Goal: Task Accomplishment & Management: Use online tool/utility

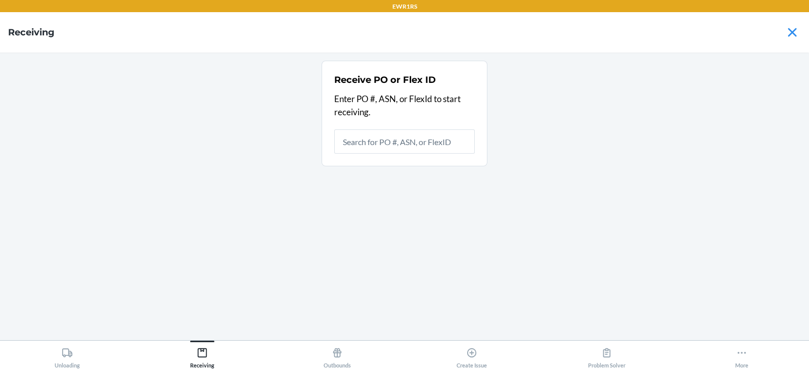
click at [395, 141] on input "text" at bounding box center [404, 141] width 141 height 24
type input "9924965"
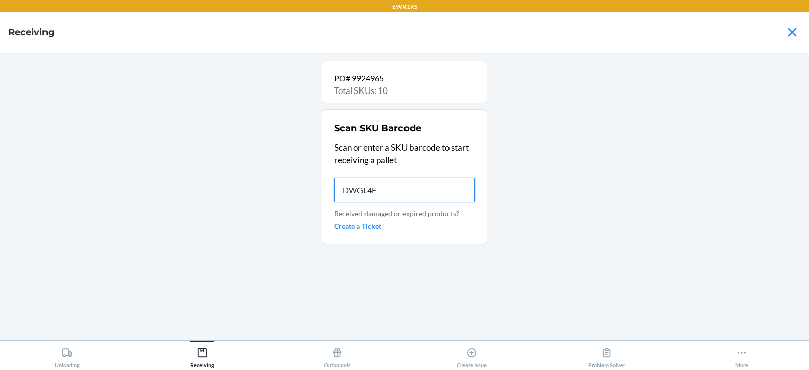
type input "DWGL4FH"
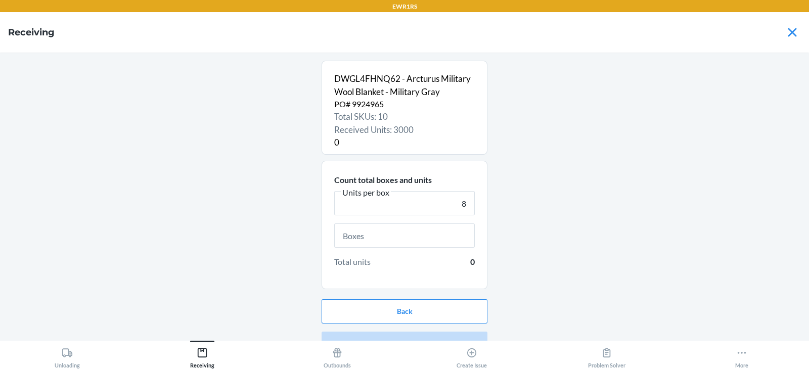
type input "8"
click at [391, 238] on input "text" at bounding box center [404, 235] width 141 height 24
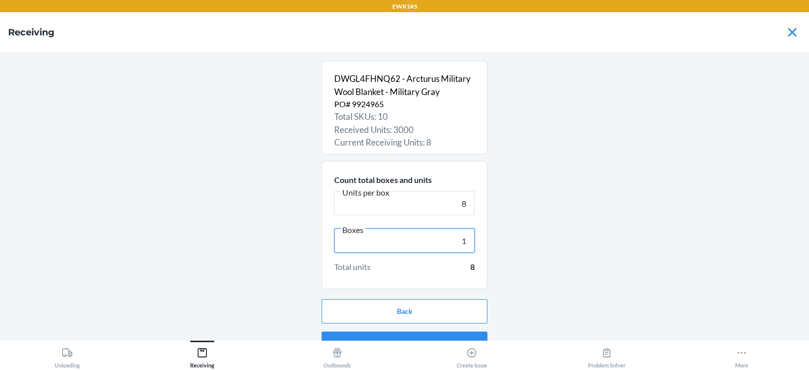
scroll to position [19, 0]
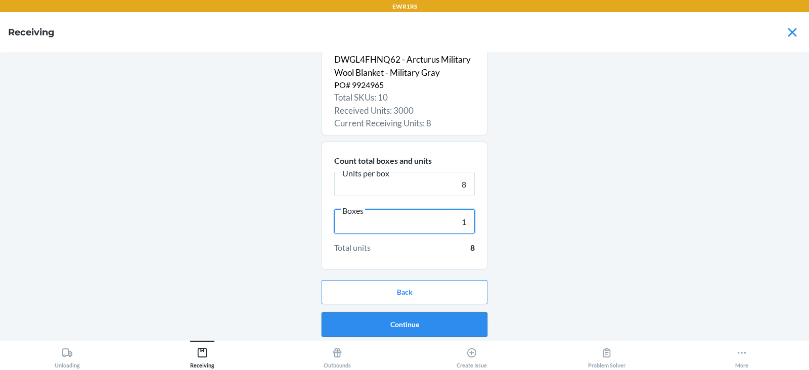
type input "1"
click at [401, 326] on button "Continue" at bounding box center [405, 324] width 166 height 24
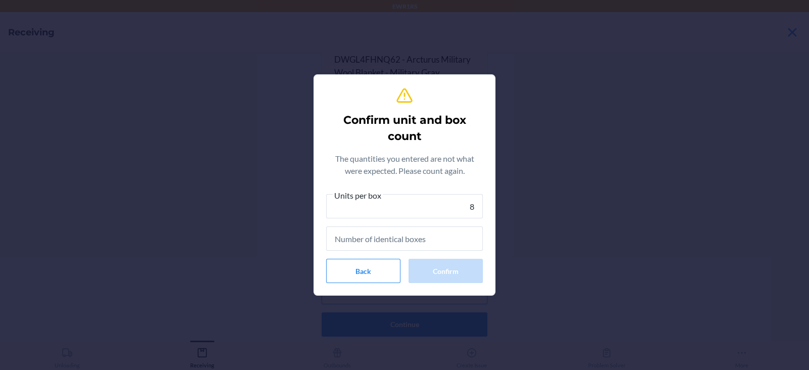
type input "8"
click at [392, 243] on input "text" at bounding box center [404, 238] width 157 height 24
type input "1"
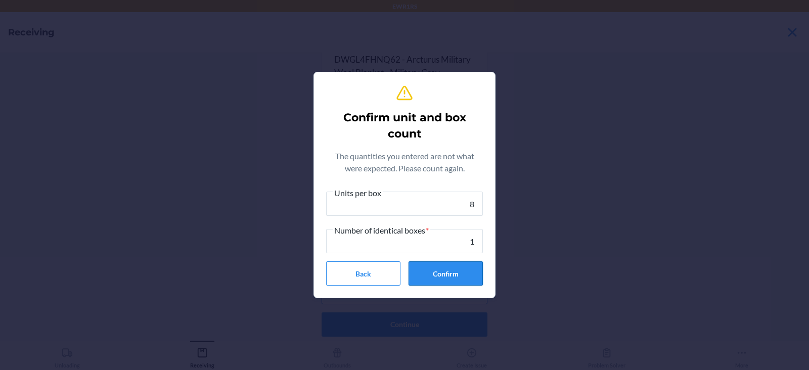
click at [450, 282] on button "Confirm" at bounding box center [445, 273] width 74 height 24
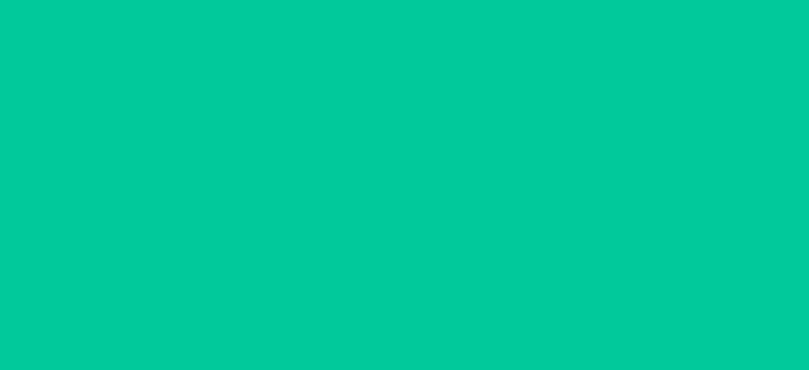
scroll to position [0, 0]
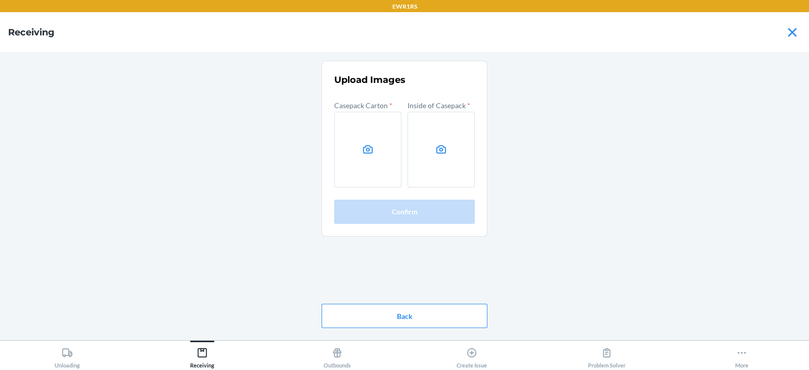
click at [655, 157] on div "Upload Images Casepack Carton * Inside of Casepack * Confirm Back" at bounding box center [404, 196] width 793 height 271
click at [355, 150] on label at bounding box center [367, 150] width 67 height 76
click at [0, 0] on input "file" at bounding box center [0, 0] width 0 height 0
click at [440, 150] on icon at bounding box center [441, 150] width 12 height 12
click at [0, 0] on input "file" at bounding box center [0, 0] width 0 height 0
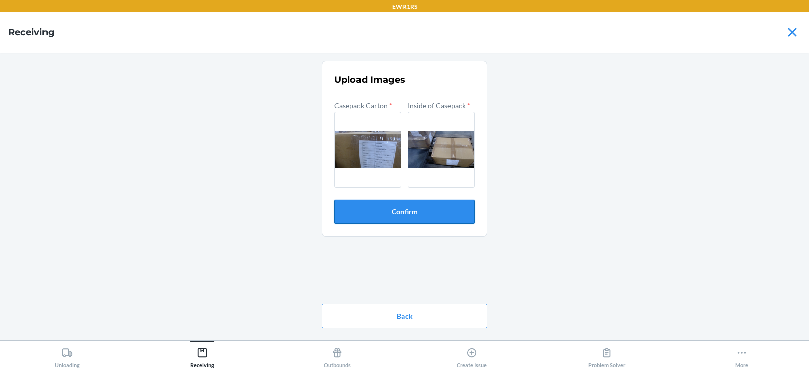
click at [425, 212] on button "Confirm" at bounding box center [404, 212] width 141 height 24
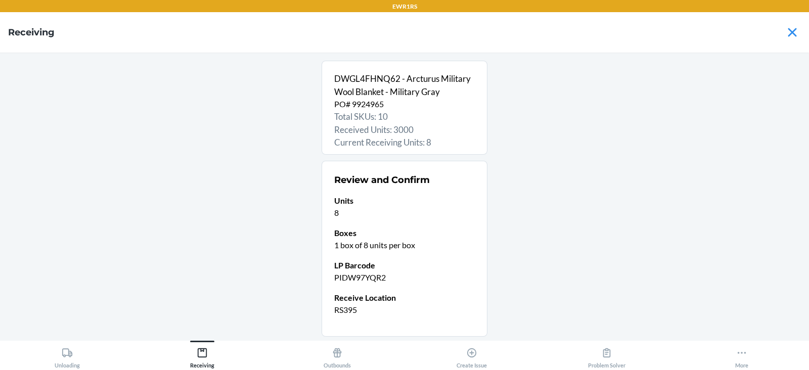
scroll to position [67, 0]
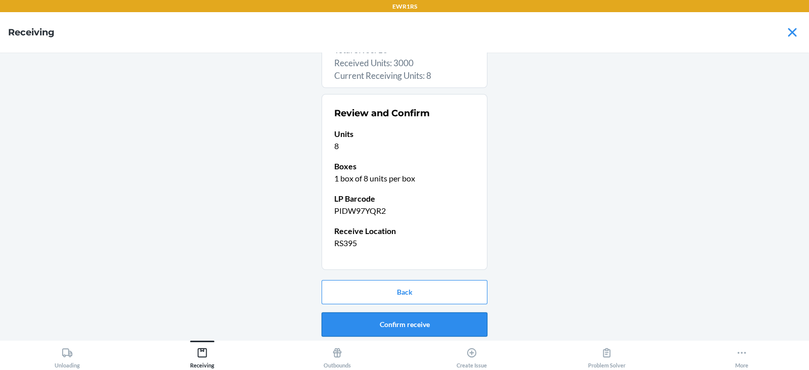
click at [401, 324] on button "Confirm receive" at bounding box center [405, 324] width 166 height 24
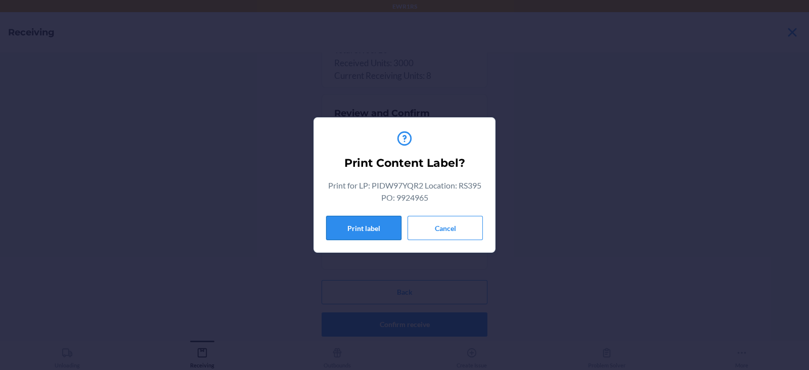
click at [356, 227] on button "Print label" at bounding box center [363, 228] width 75 height 24
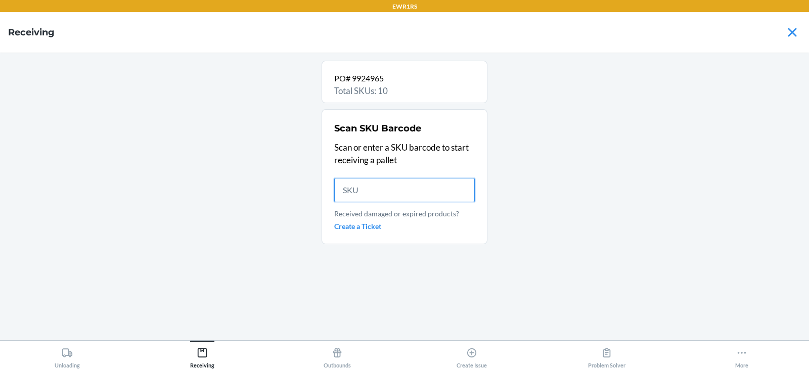
scroll to position [0, 0]
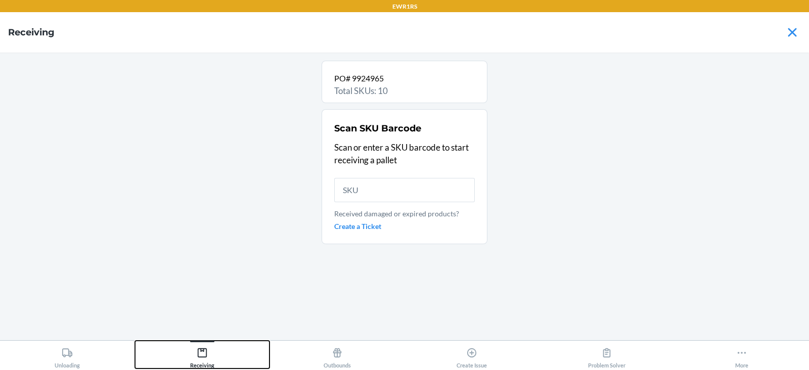
click at [193, 360] on div "Receiving" at bounding box center [202, 355] width 24 height 25
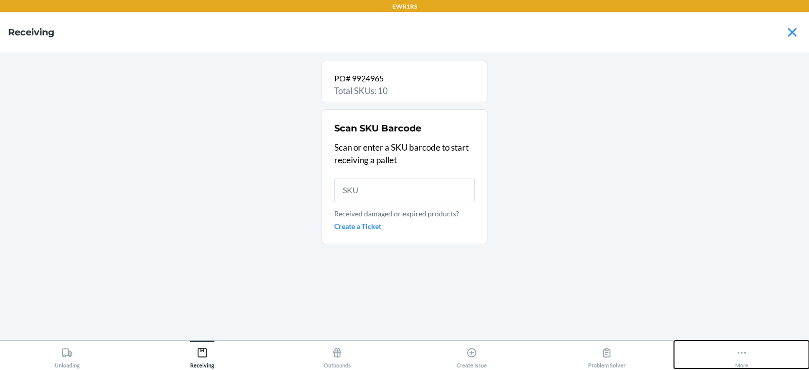
click at [730, 357] on button "More" at bounding box center [741, 355] width 135 height 28
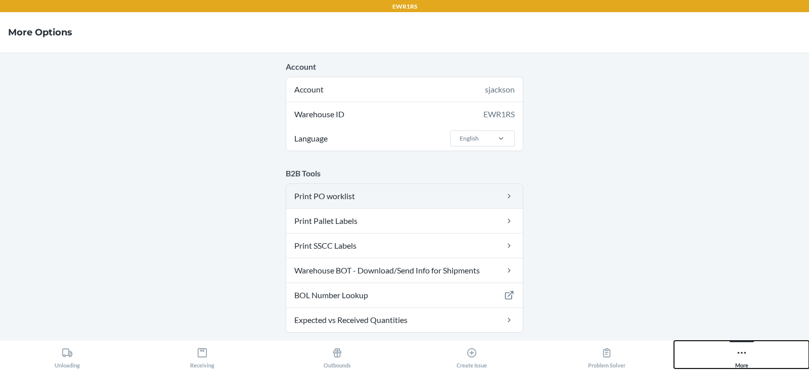
scroll to position [98, 0]
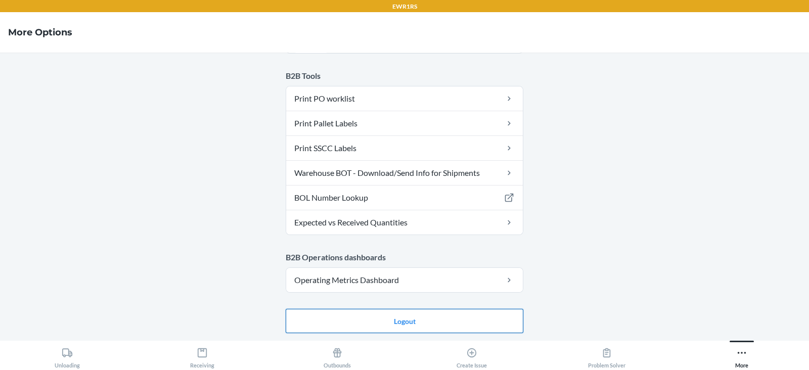
click at [368, 314] on button "Logout" at bounding box center [405, 321] width 238 height 24
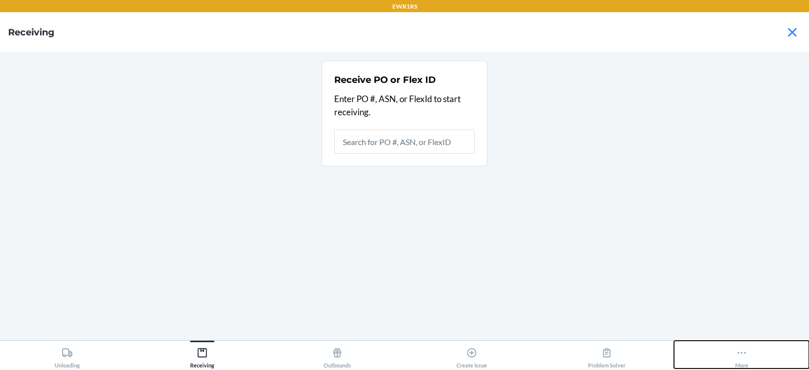
click at [742, 358] on icon at bounding box center [741, 352] width 11 height 11
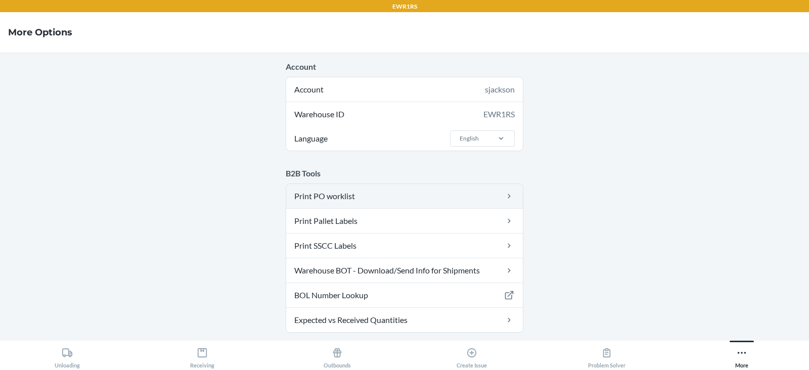
click at [420, 197] on link "Print PO worklist" at bounding box center [404, 196] width 237 height 24
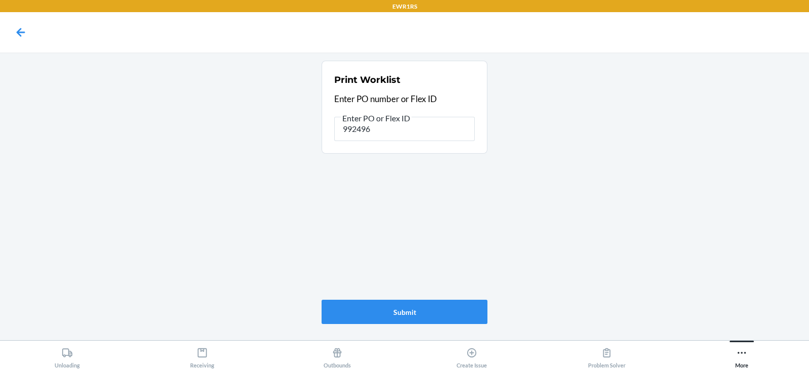
type input "9924965"
click at [426, 309] on button "Submit" at bounding box center [405, 312] width 166 height 24
